Goal: Register for event/course

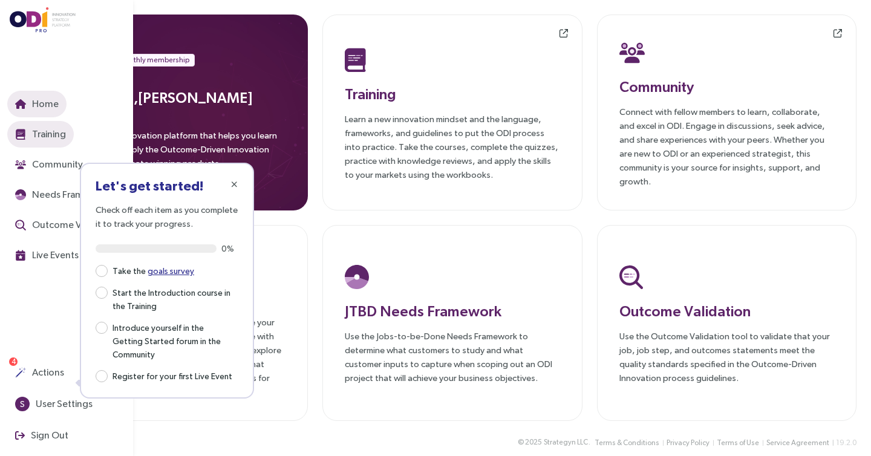
click at [39, 137] on span "Training" at bounding box center [48, 133] width 36 height 15
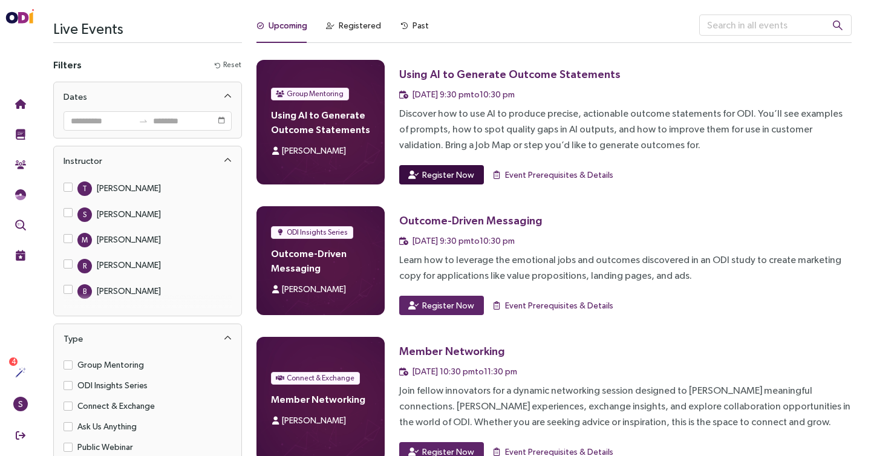
click at [439, 173] on span "Register Now" at bounding box center [448, 174] width 52 height 13
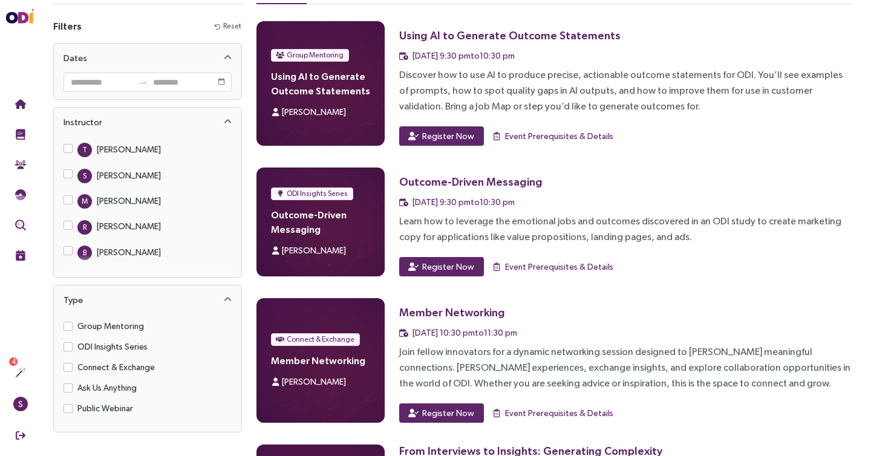
scroll to position [48, 0]
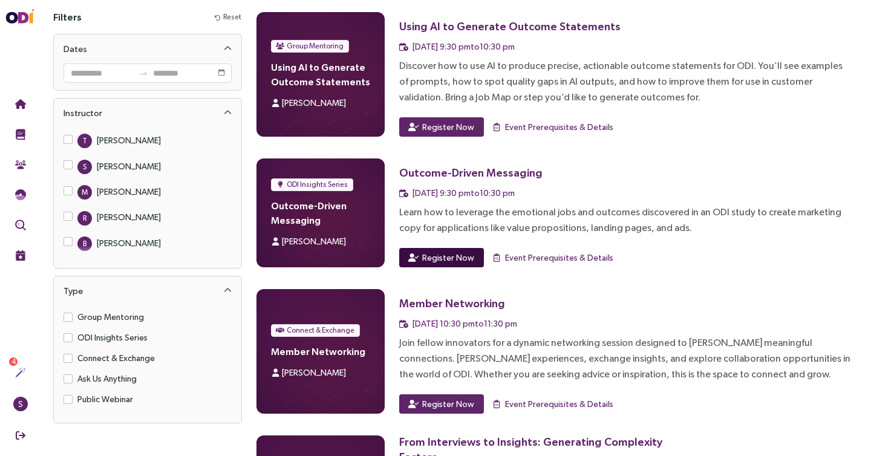
click at [444, 256] on span "Register Now" at bounding box center [448, 257] width 52 height 13
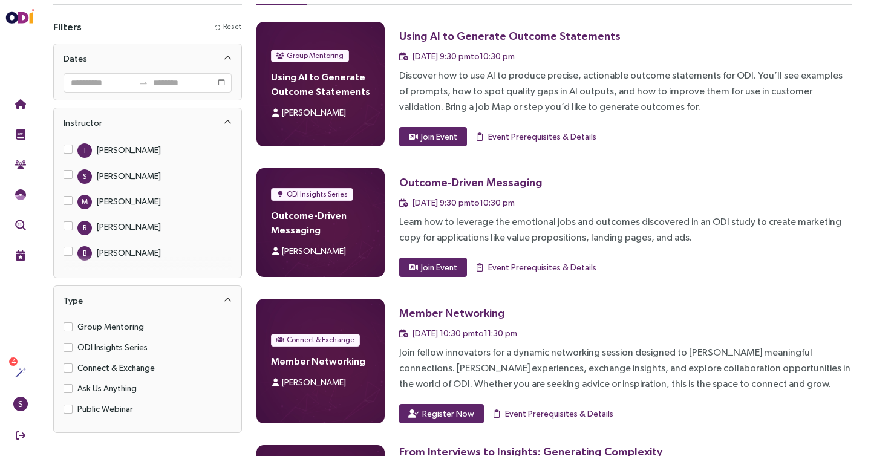
scroll to position [34, 0]
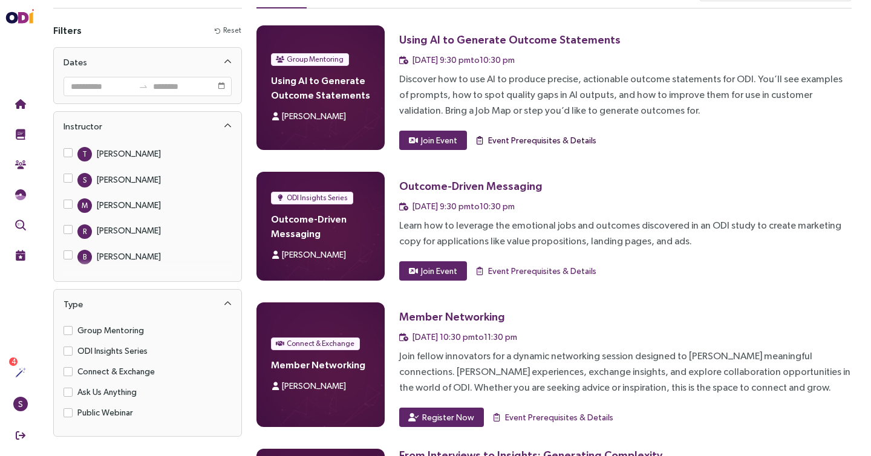
click at [528, 140] on span "Event Prerequisites & Details" at bounding box center [542, 140] width 108 height 13
click at [498, 272] on span "Event Prerequisites & Details" at bounding box center [542, 270] width 108 height 13
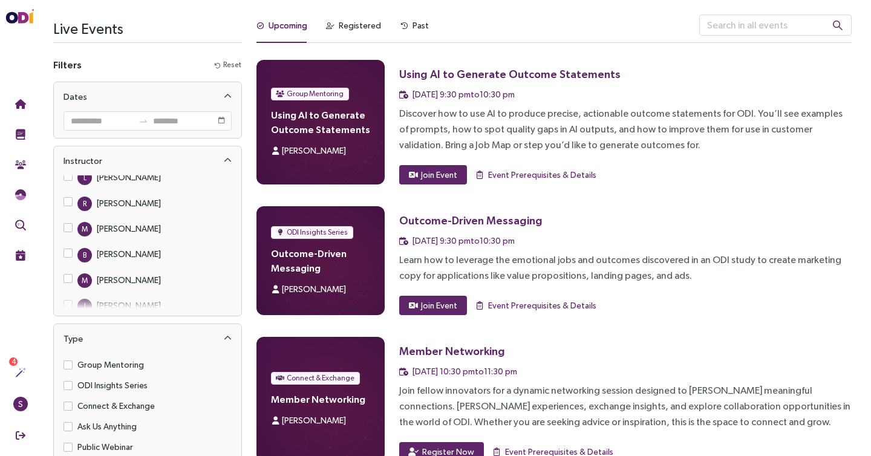
scroll to position [0, 0]
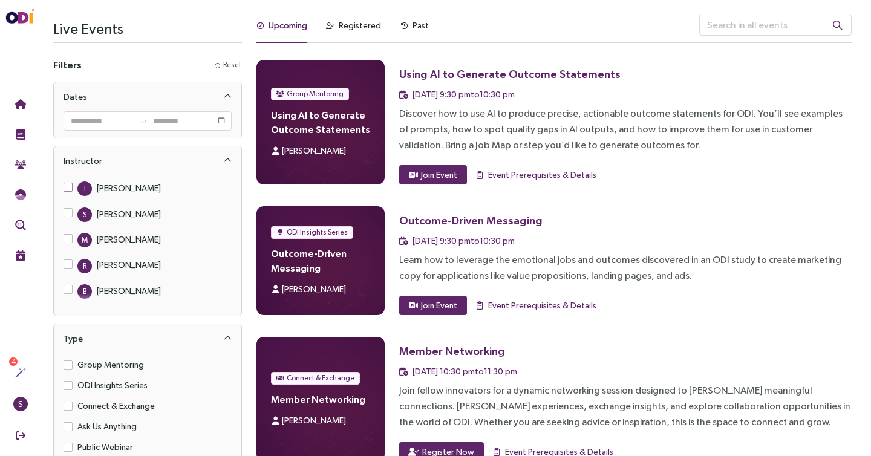
click at [121, 183] on div "Tony Ulwick" at bounding box center [129, 187] width 64 height 13
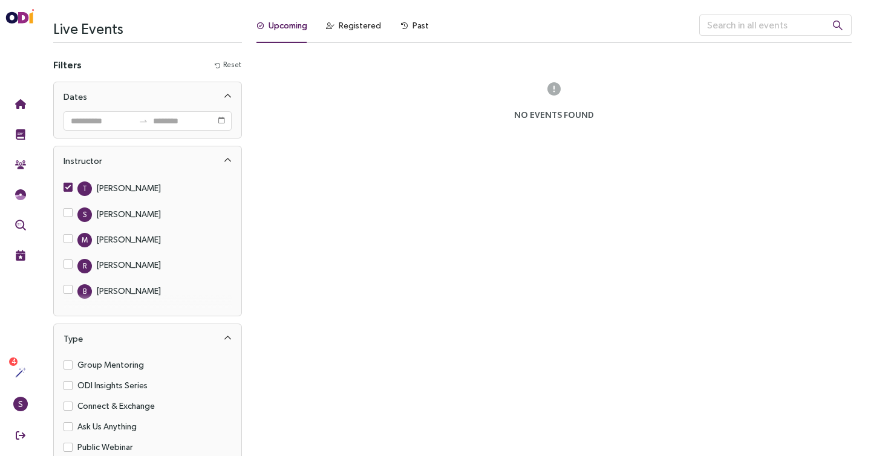
click at [121, 183] on div "Tony Ulwick" at bounding box center [129, 187] width 64 height 13
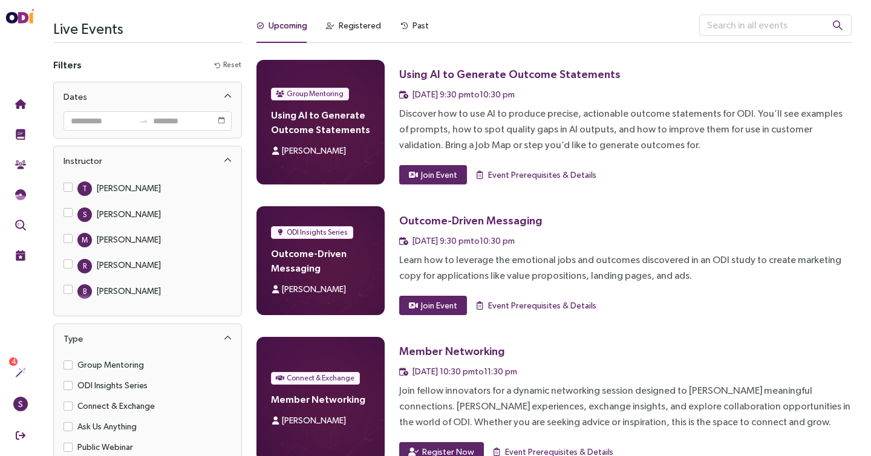
scroll to position [216, 0]
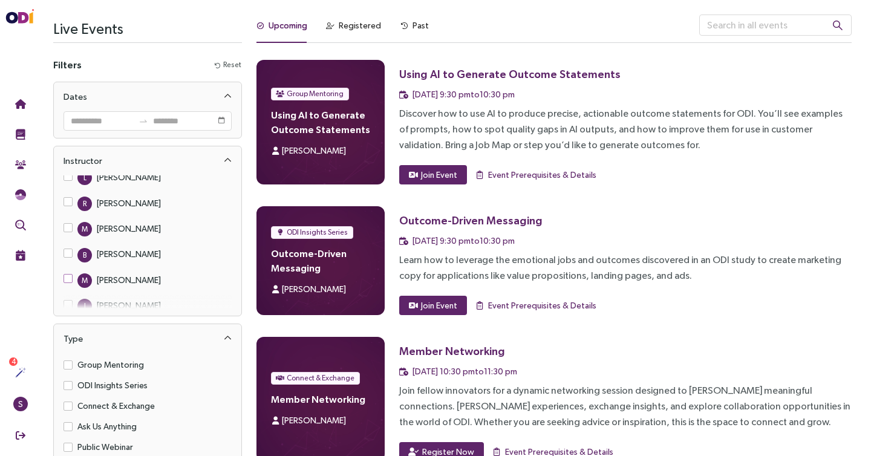
click at [130, 273] on div "Martin Pattera" at bounding box center [129, 279] width 64 height 13
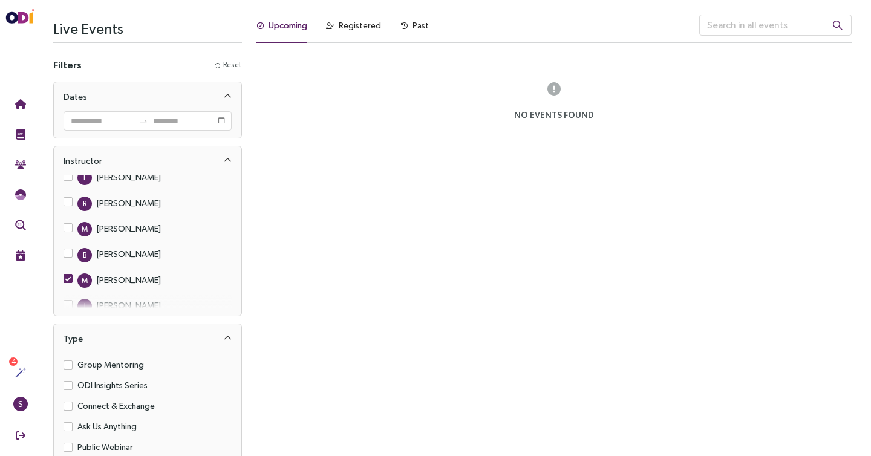
click at [130, 273] on div "Martin Pattera" at bounding box center [129, 279] width 64 height 13
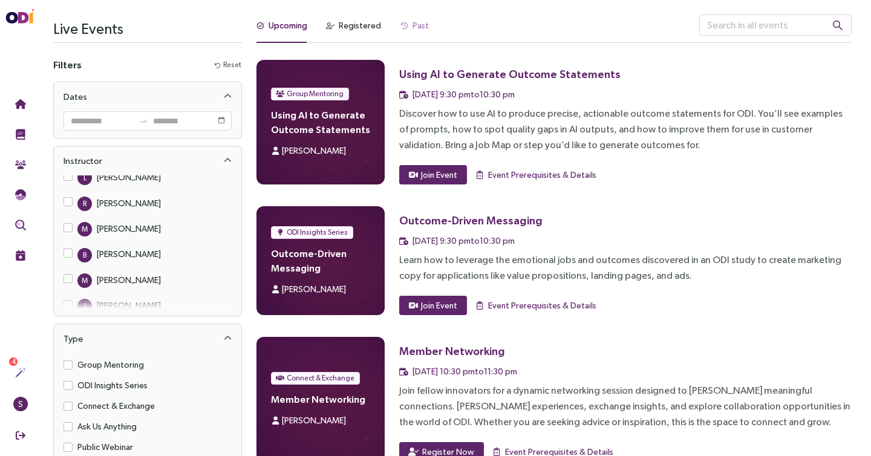
click at [412, 31] on div "Past" at bounding box center [414, 29] width 28 height 28
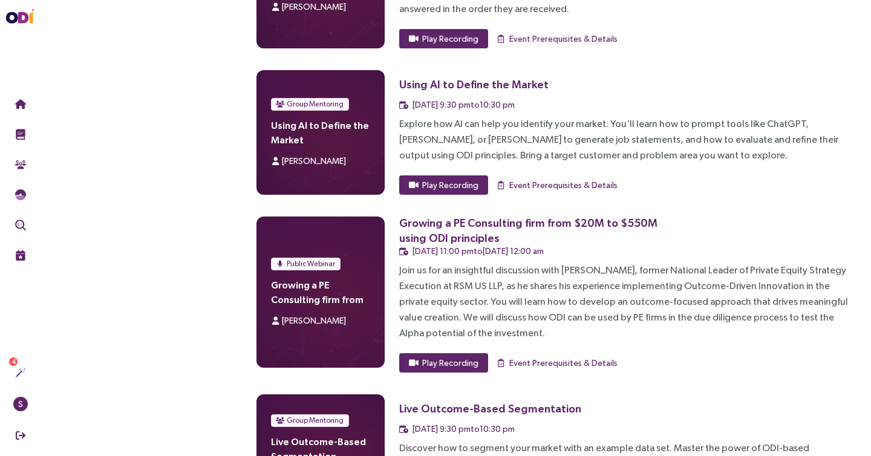
scroll to position [0, 0]
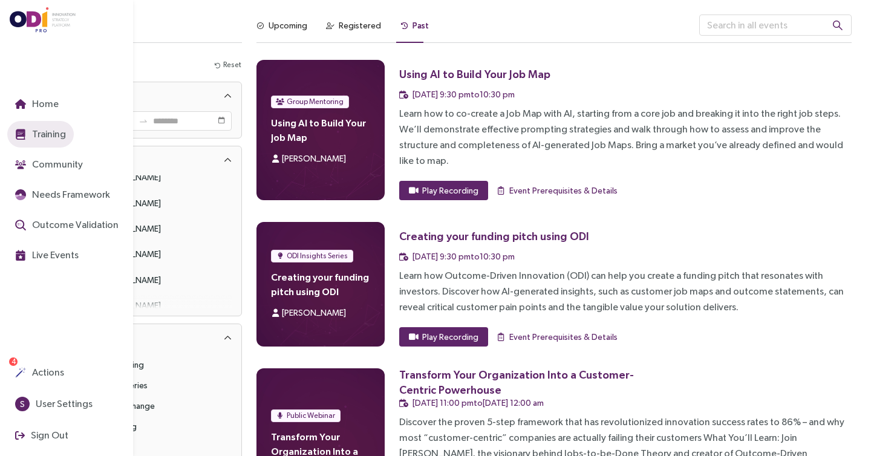
click at [46, 131] on span "Training" at bounding box center [48, 133] width 36 height 15
